Goal: Task Accomplishment & Management: Manage account settings

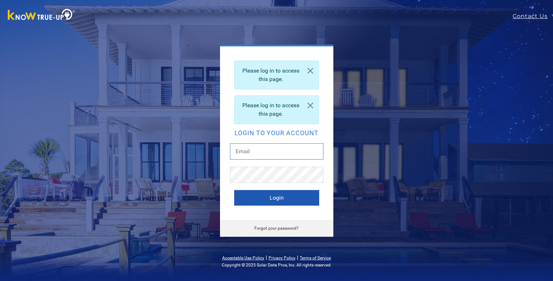
type input "[EMAIL_ADDRESS][DOMAIN_NAME]"
click at [264, 195] on button "Login" at bounding box center [276, 198] width 85 height 16
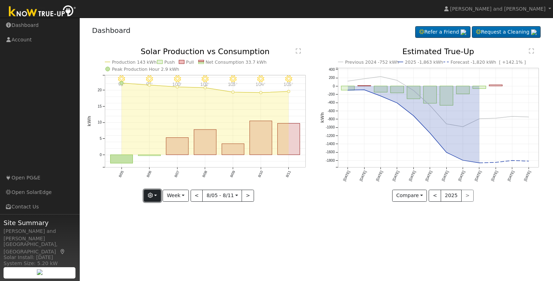
click at [160, 195] on button "button" at bounding box center [152, 196] width 17 height 12
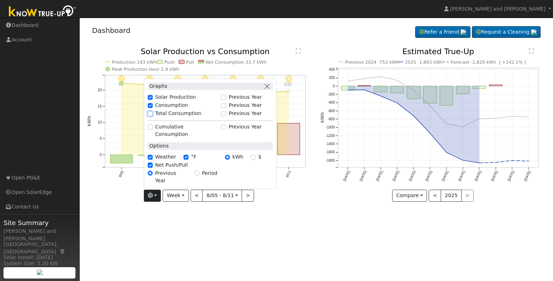
click at [152, 116] on input "Total Consumption" at bounding box center [150, 113] width 5 height 5
checkbox input "true"
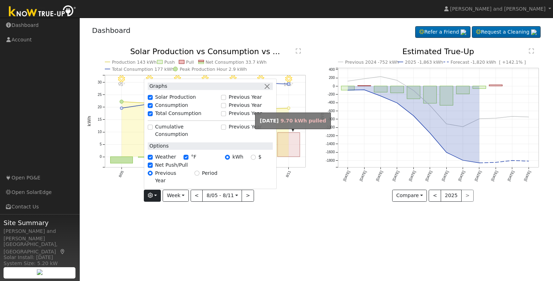
click at [295, 149] on rect "onclick=""" at bounding box center [289, 145] width 22 height 24
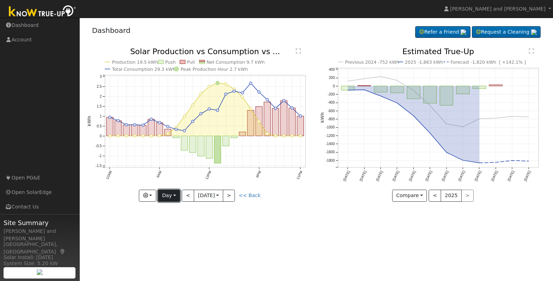
click at [162, 198] on button "Day" at bounding box center [169, 196] width 22 height 12
click at [168, 217] on link "Week" at bounding box center [182, 220] width 49 height 10
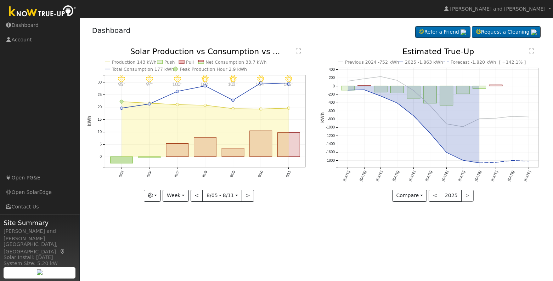
click at [300, 50] on text "" at bounding box center [298, 51] width 5 height 6
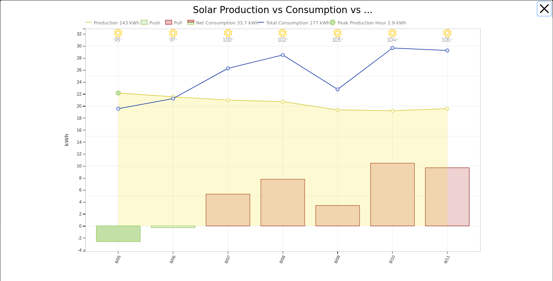
click at [542, 6] on button "button" at bounding box center [543, 8] width 13 height 13
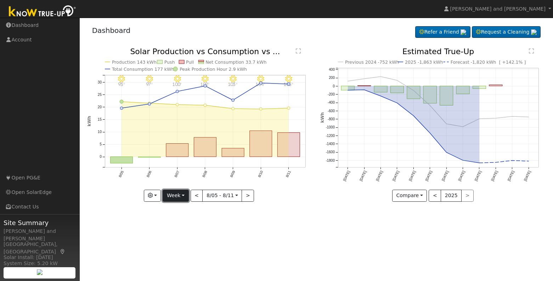
click at [176, 195] on button "Week" at bounding box center [176, 196] width 26 height 12
click at [176, 232] on link "Month" at bounding box center [187, 230] width 49 height 10
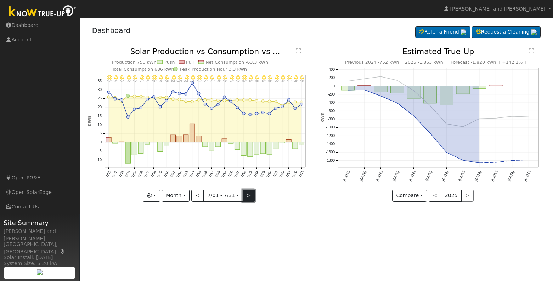
click at [247, 195] on button ">" at bounding box center [249, 196] width 12 height 12
type input "[DATE]"
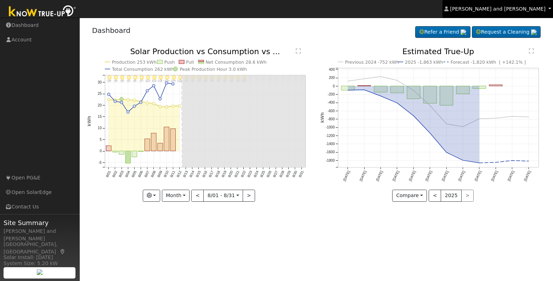
click at [517, 9] on span "[PERSON_NAME] and [PERSON_NAME]" at bounding box center [497, 9] width 95 height 6
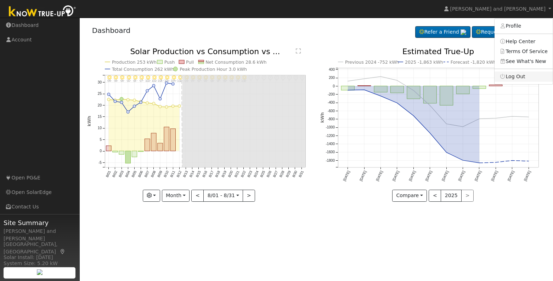
click at [520, 75] on link "Log Out" at bounding box center [523, 77] width 58 height 10
